Goal: Task Accomplishment & Management: Use online tool/utility

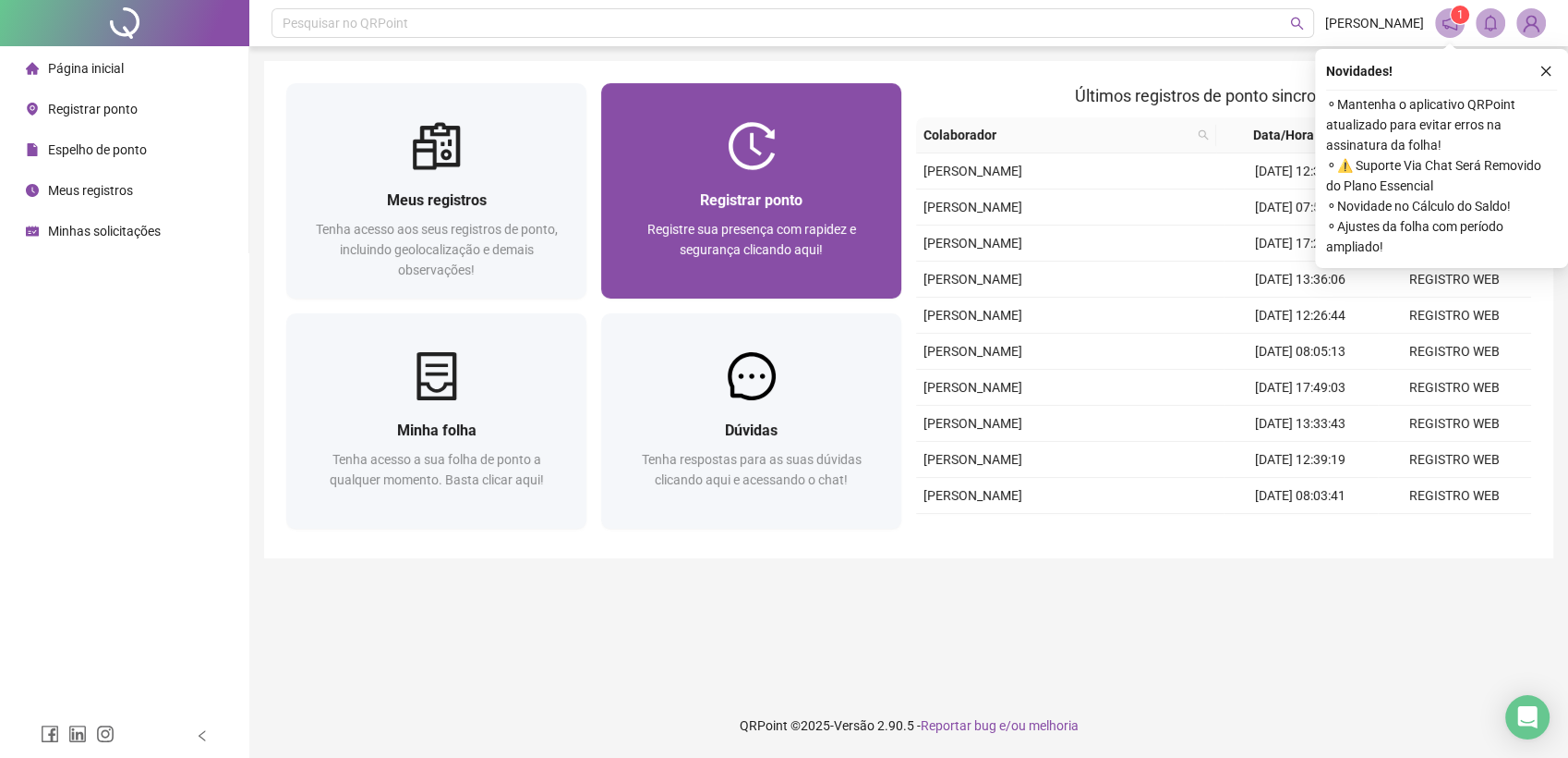
click at [788, 213] on div "Registrar ponto Registre sua presença com rapidez e segurança clicando aqui!" at bounding box center [751, 233] width 256 height 91
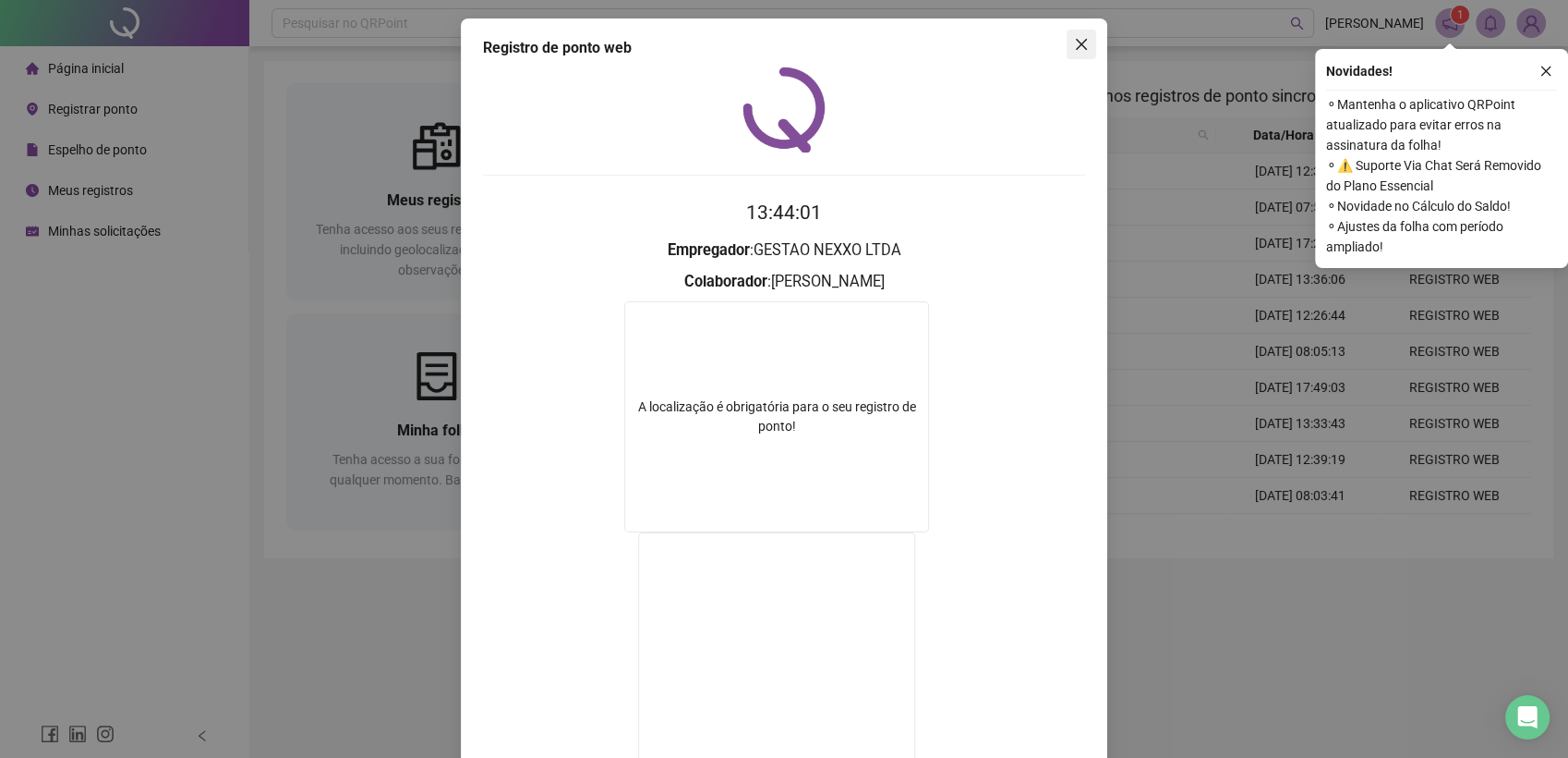
click at [1078, 44] on icon "close" at bounding box center [1081, 44] width 15 height 15
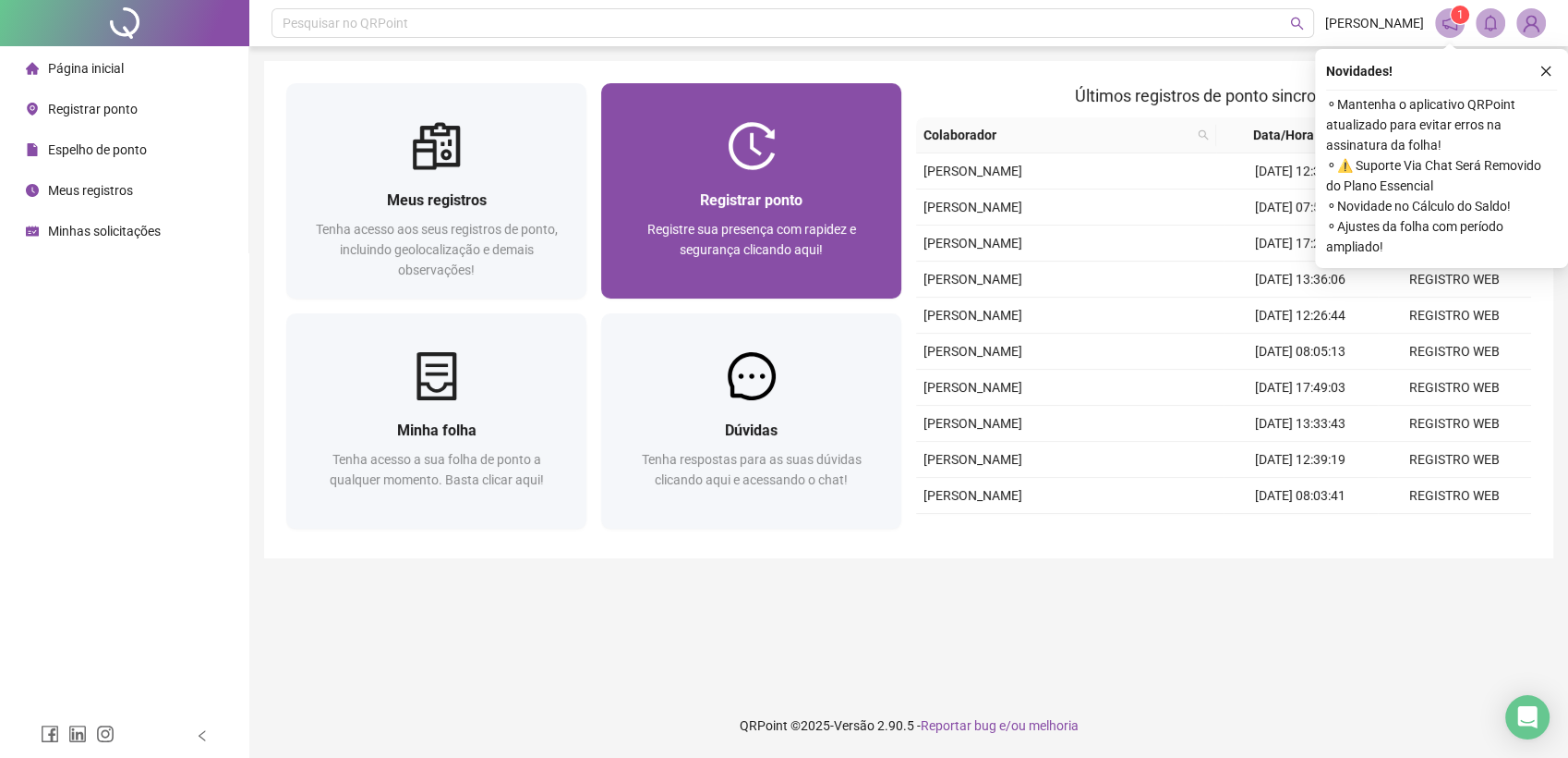
click at [835, 134] on div at bounding box center [751, 145] width 300 height 48
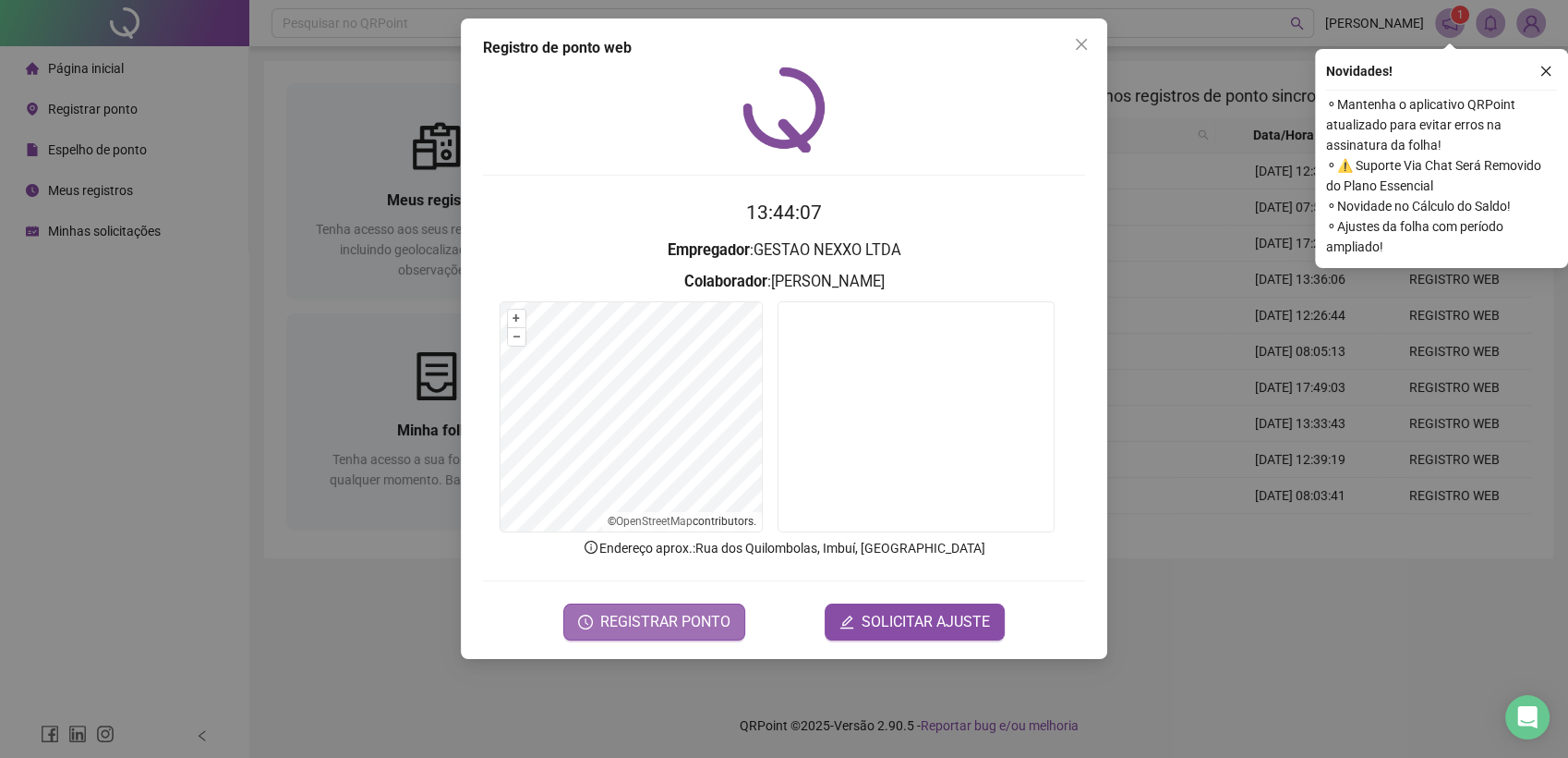
click at [657, 623] on span "REGISTRAR PONTO" at bounding box center [664, 622] width 130 height 23
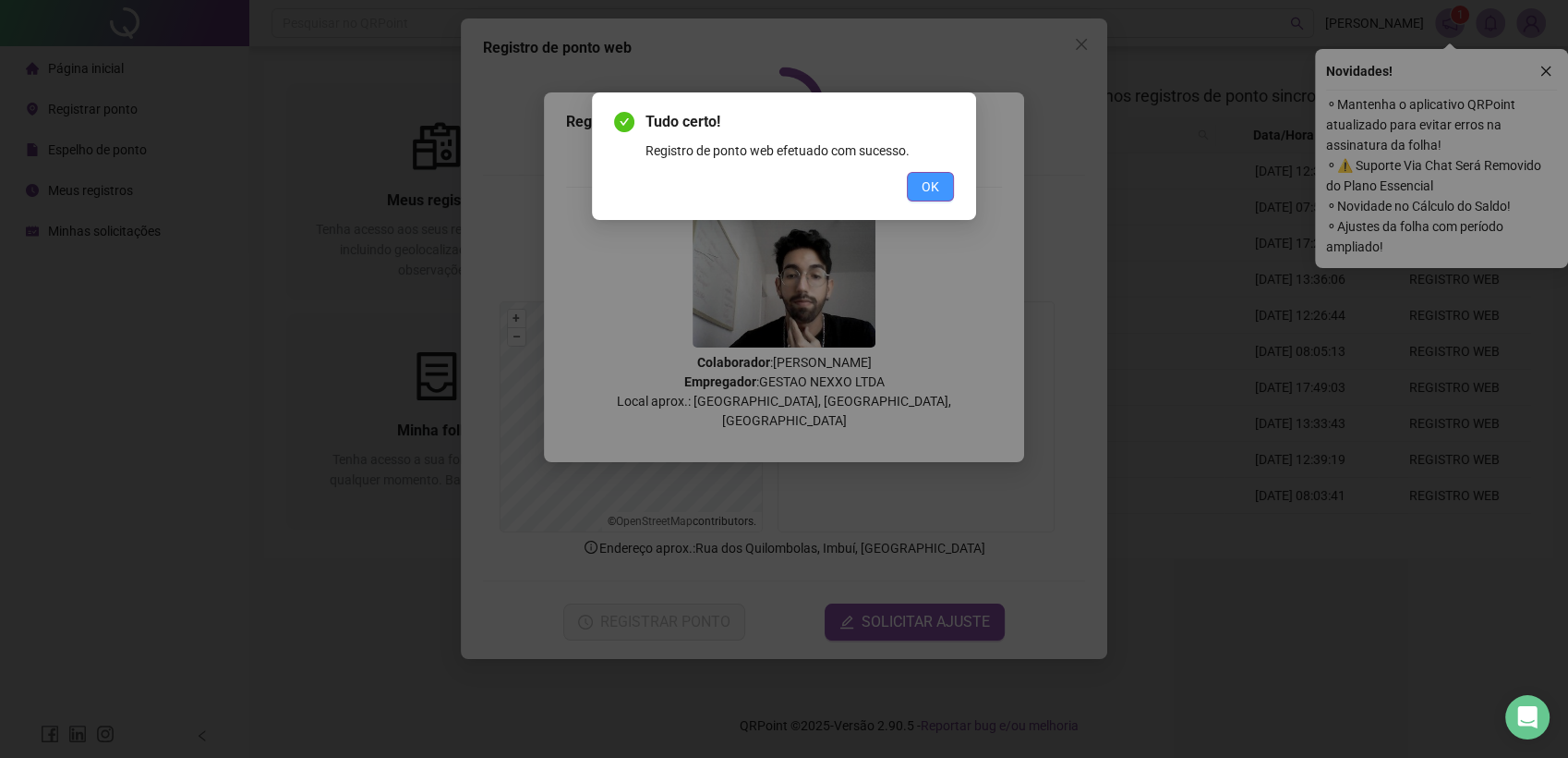
click at [946, 182] on button "OK" at bounding box center [930, 186] width 47 height 29
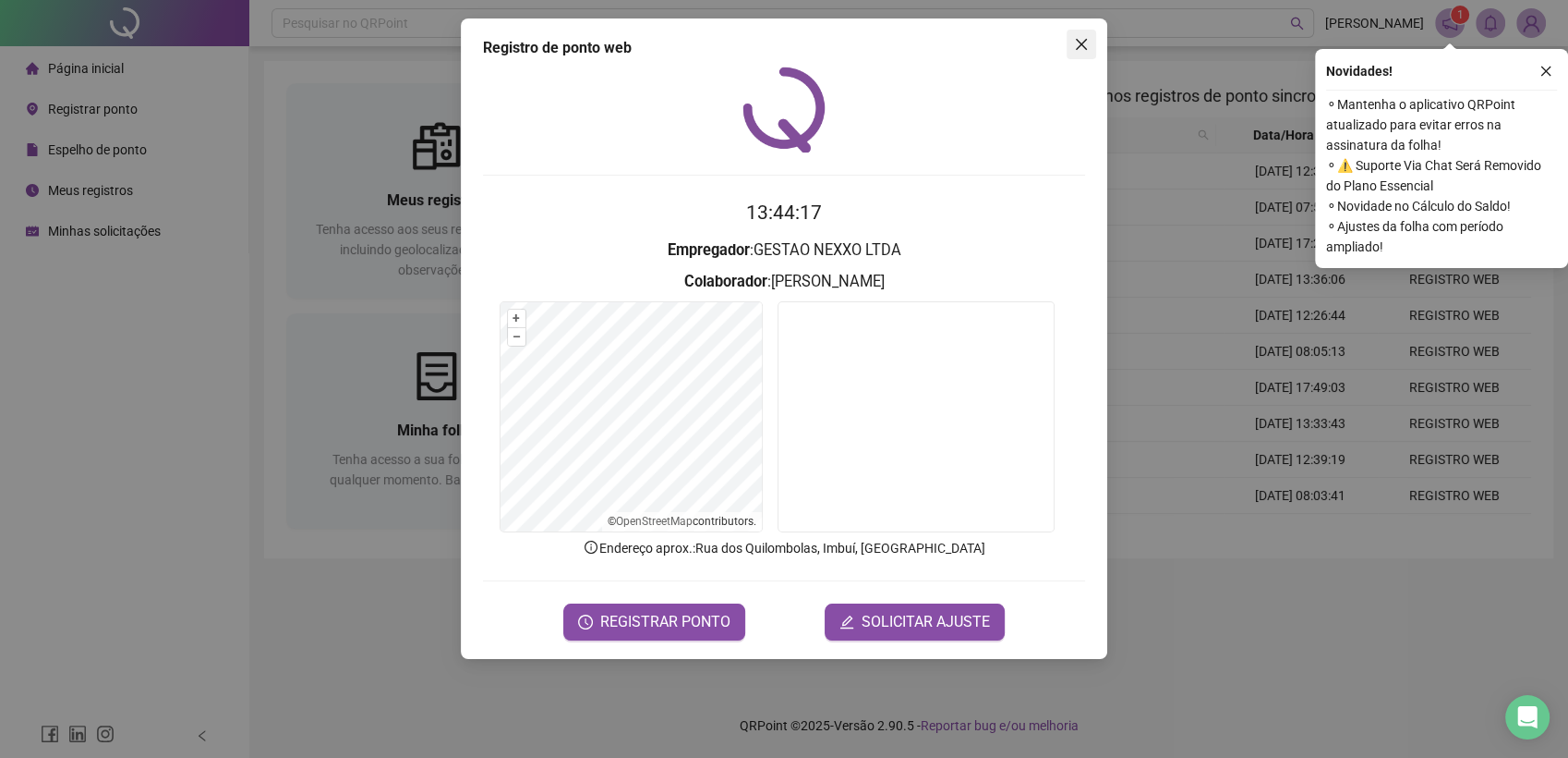
click at [1085, 51] on icon "close" at bounding box center [1081, 44] width 15 height 15
